Goal: Task Accomplishment & Management: Use online tool/utility

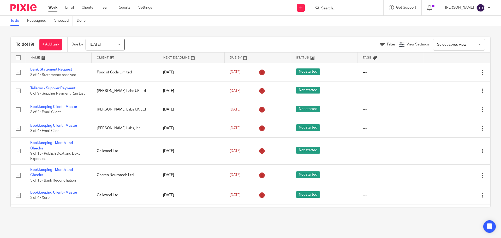
scroll to position [49, 0]
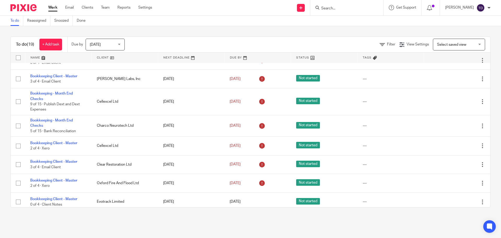
click at [338, 6] on input "Search" at bounding box center [344, 8] width 47 height 5
click at [82, 7] on link "Clients" at bounding box center [87, 7] width 11 height 5
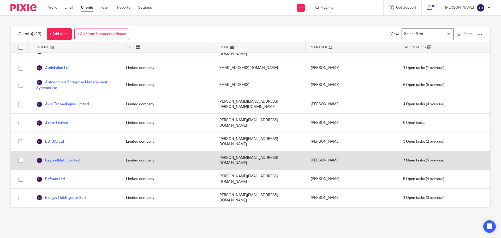
scroll to position [52, 0]
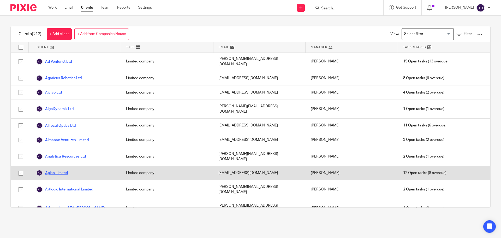
click at [65, 170] on link "Apian Limited" at bounding box center [52, 173] width 32 height 6
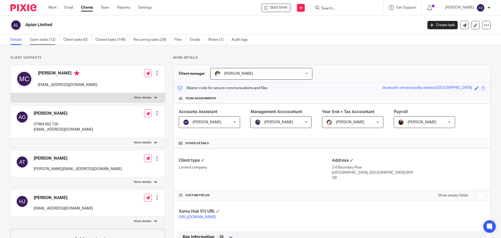
click at [46, 36] on link "Open tasks (12)" at bounding box center [45, 40] width 30 height 10
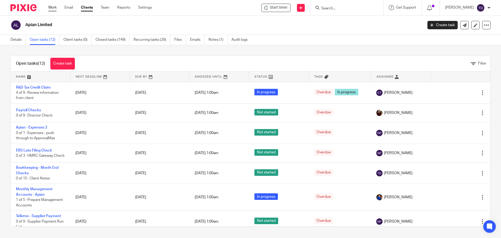
click at [55, 7] on link "Work" at bounding box center [52, 7] width 8 height 5
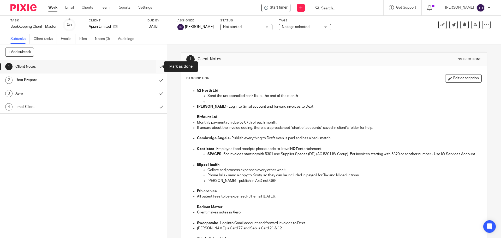
click at [155, 65] on input "submit" at bounding box center [83, 66] width 167 height 13
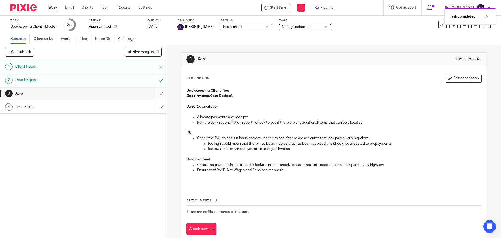
click at [153, 98] on input "submit" at bounding box center [83, 93] width 167 height 13
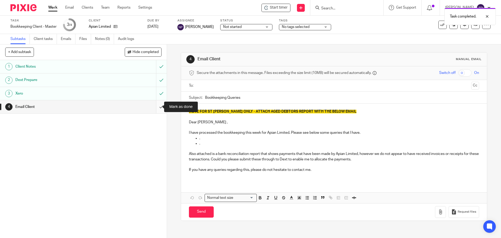
click at [157, 106] on input "submit" at bounding box center [83, 106] width 167 height 13
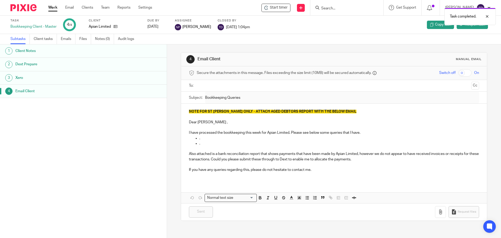
click at [51, 7] on link "Work" at bounding box center [52, 7] width 9 height 5
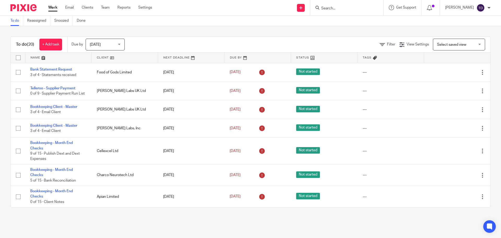
click at [162, 31] on div "To do (20) + Add task Due by [DATE] [DATE] [DATE] [DATE] This week Next week Th…" at bounding box center [250, 122] width 501 height 192
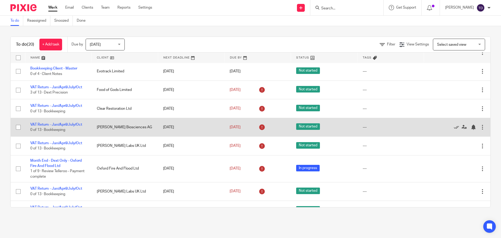
scroll to position [175, 0]
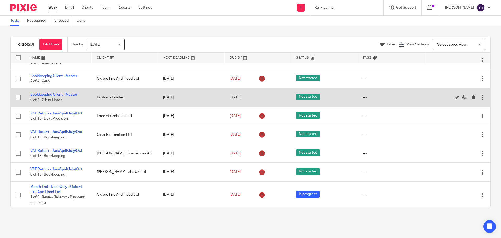
click at [50, 96] on link "Bookkeeping Client - Master" at bounding box center [53, 95] width 47 height 4
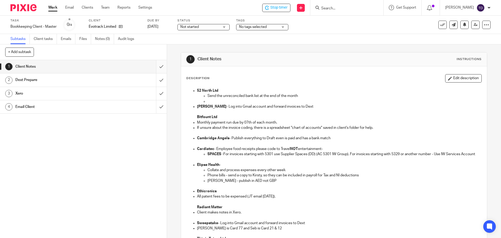
click at [151, 66] on input "submit" at bounding box center [83, 66] width 167 height 13
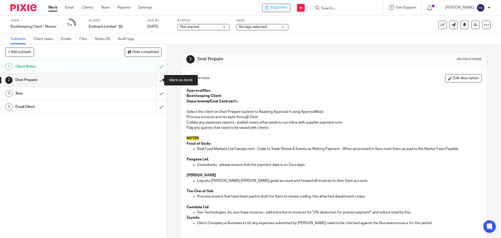
click at [158, 81] on input "submit" at bounding box center [83, 79] width 167 height 13
